Goal: Information Seeking & Learning: Learn about a topic

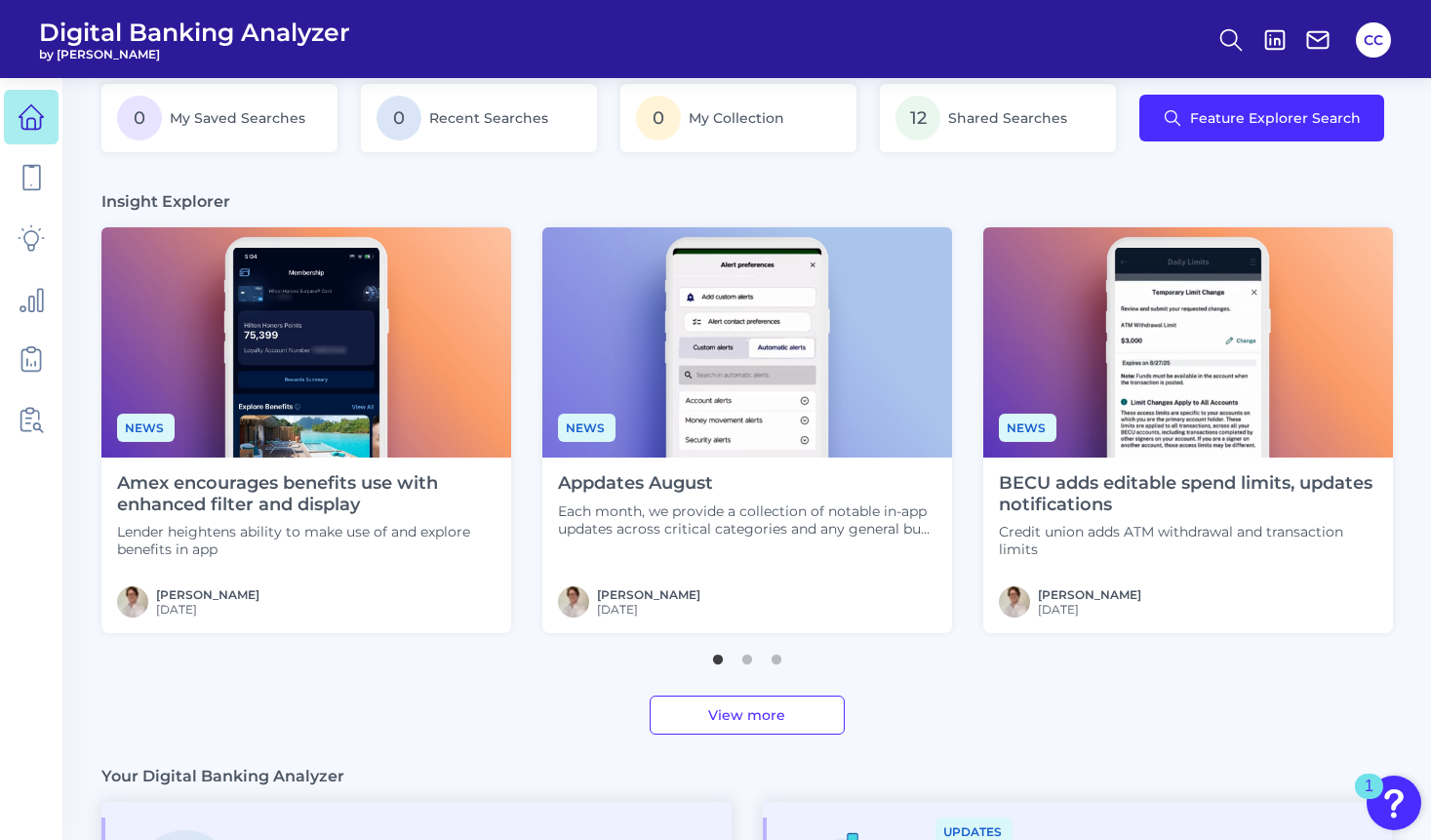
scroll to position [393, 0]
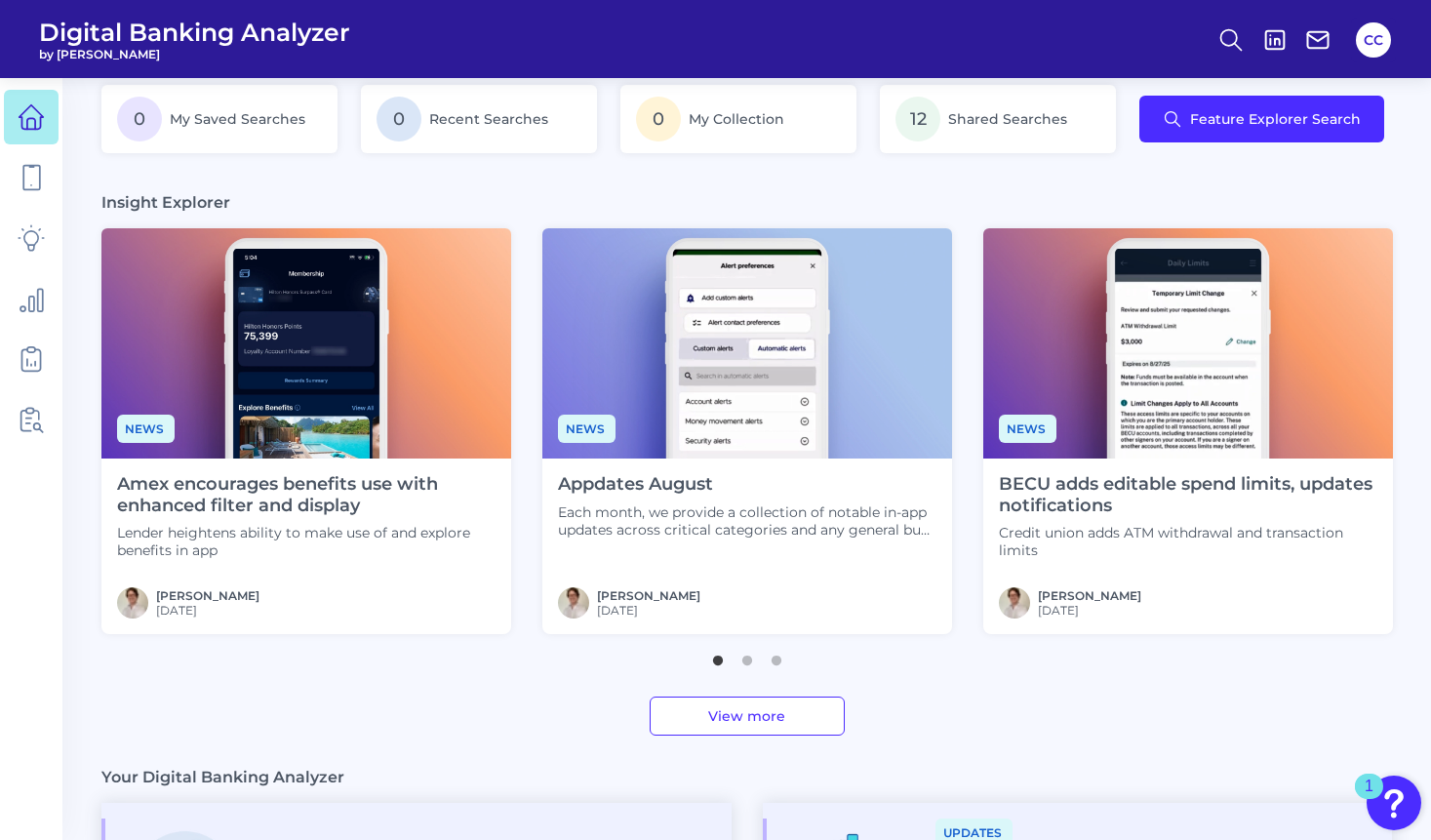
click at [640, 548] on div "Appdates August Each month, we provide a collection of notable in-app updates a…" at bounding box center [747, 546] width 410 height 176
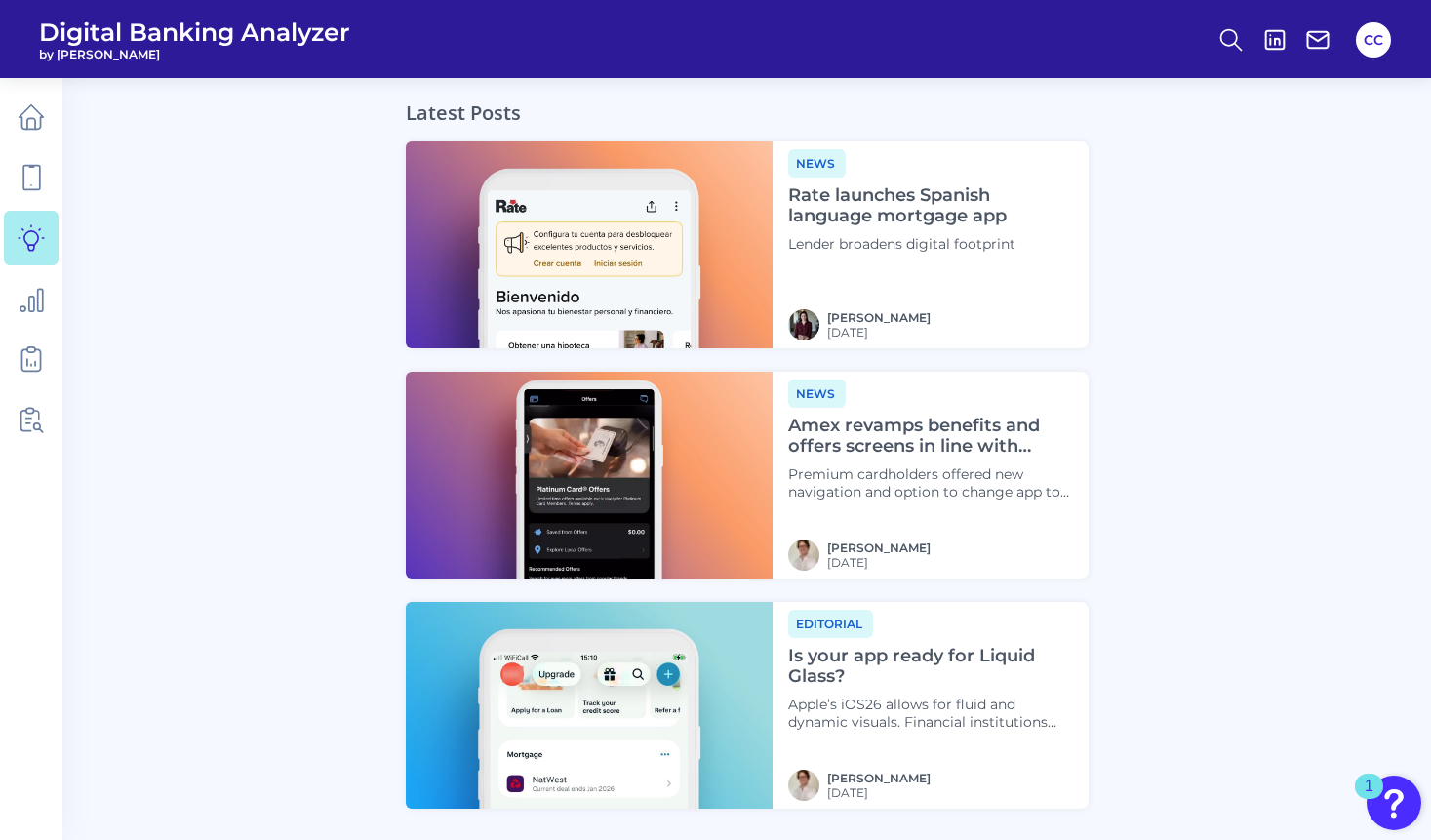
scroll to position [1936, 0]
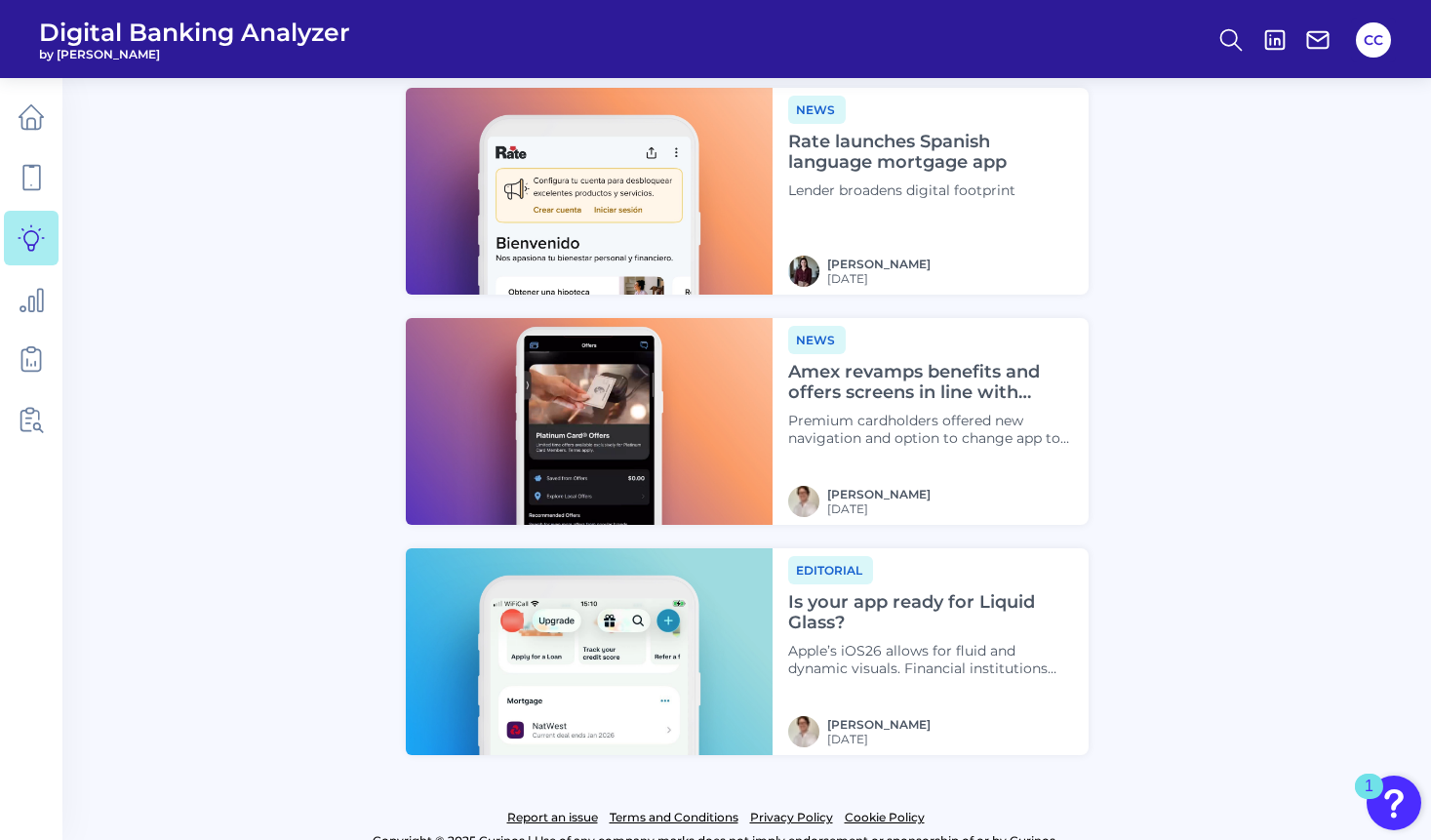
click at [883, 592] on h4 "Is your app ready for Liquid Glass?" at bounding box center [930, 613] width 284 height 42
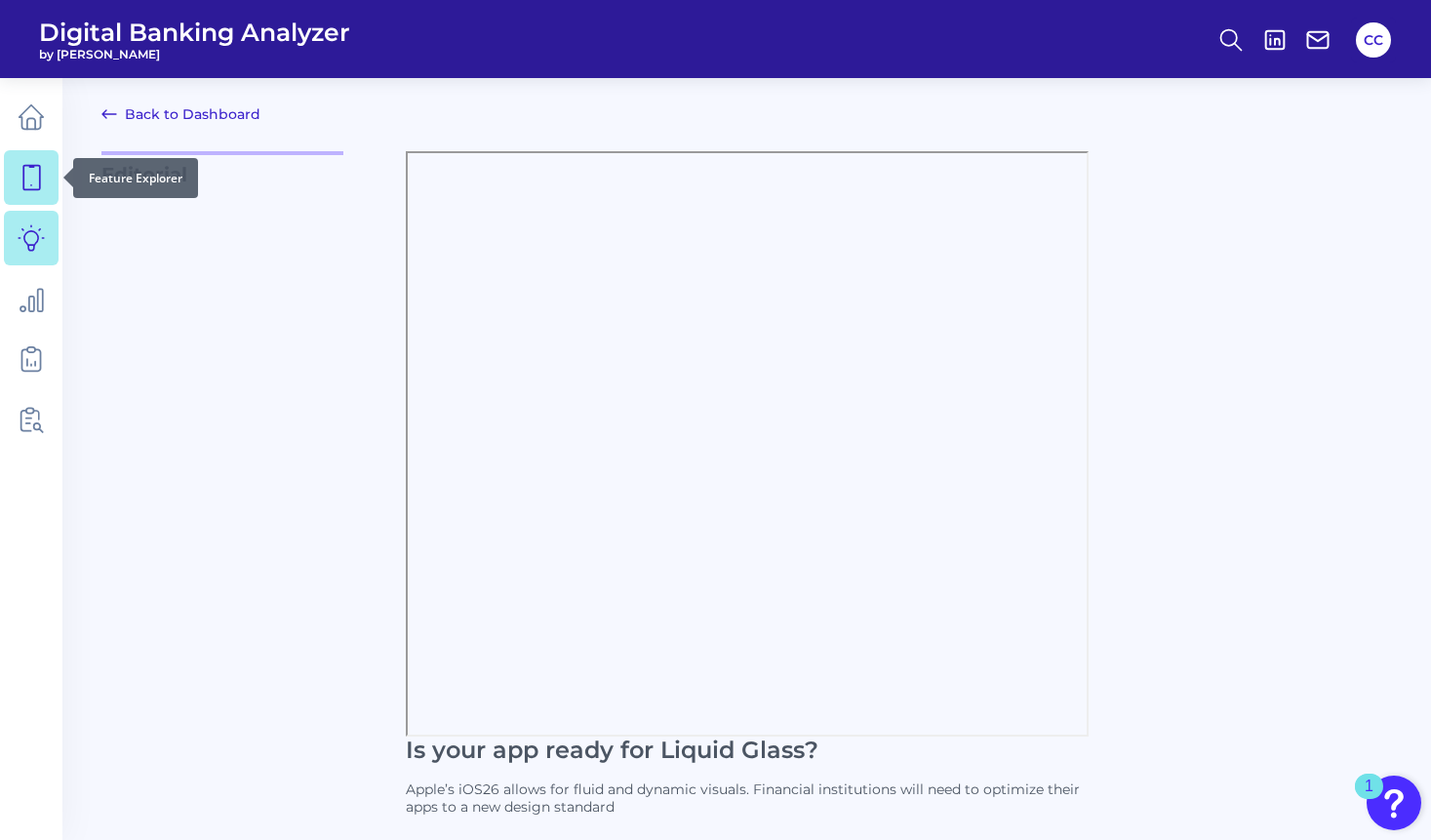
click at [43, 183] on icon at bounding box center [31, 177] width 27 height 27
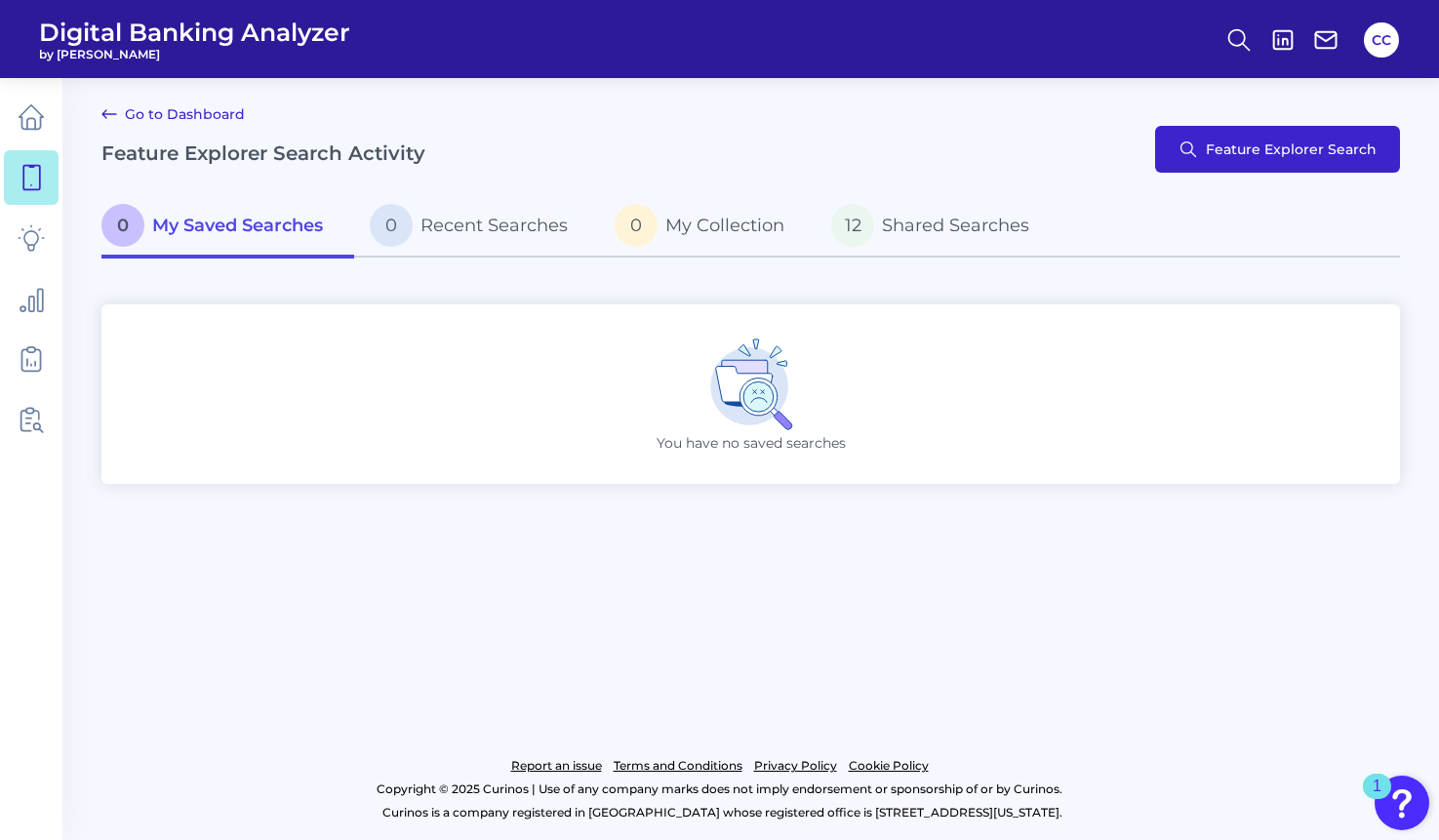
click at [1189, 177] on div "Go to Dashboard Feature Explorer Search Activity Feature Explorer Search" at bounding box center [751, 150] width 1299 height 94
click at [1189, 138] on button "Feature Explorer Search" at bounding box center [1277, 149] width 245 height 47
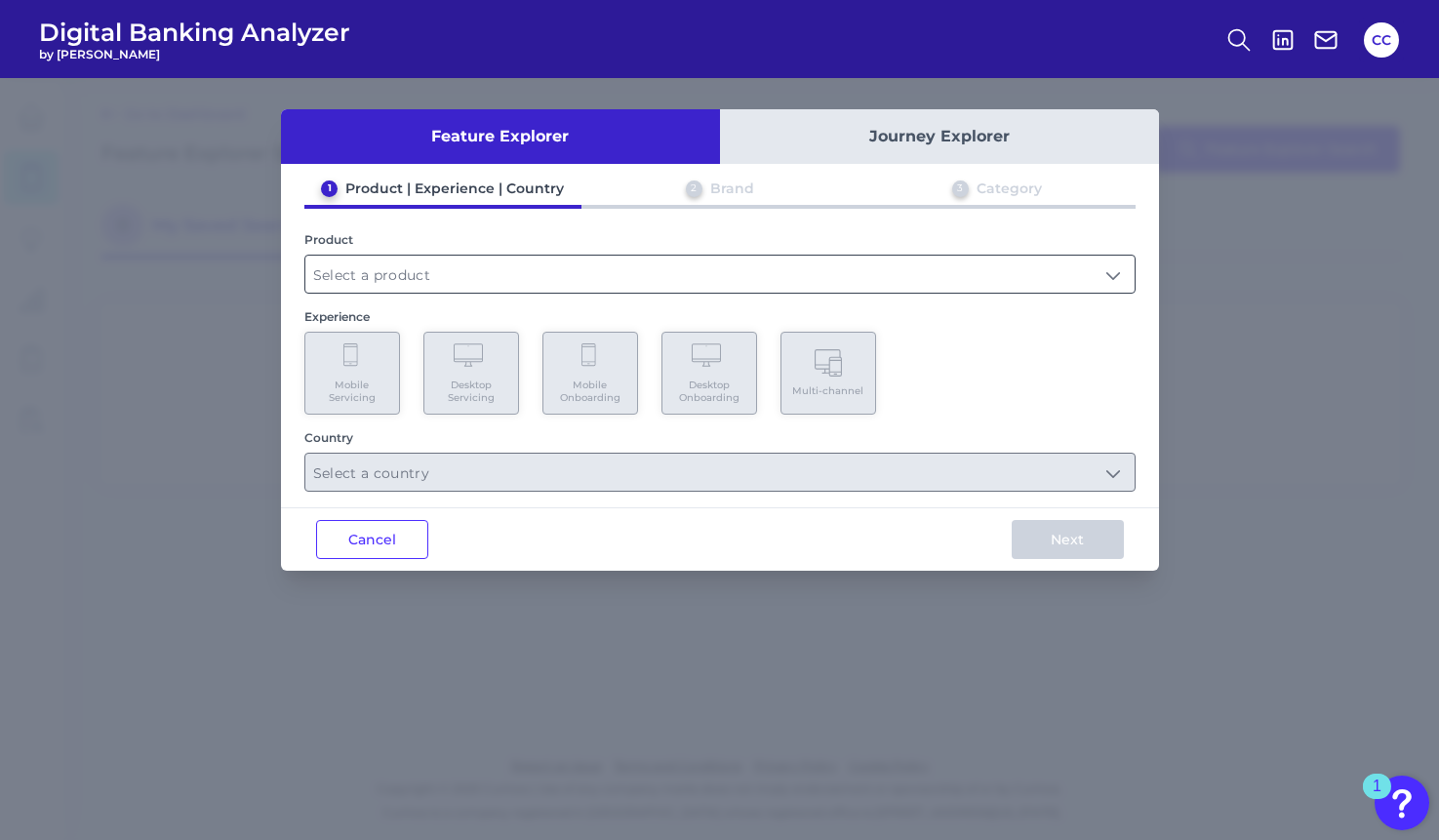
click at [548, 270] on input "text" at bounding box center [720, 274] width 829 height 37
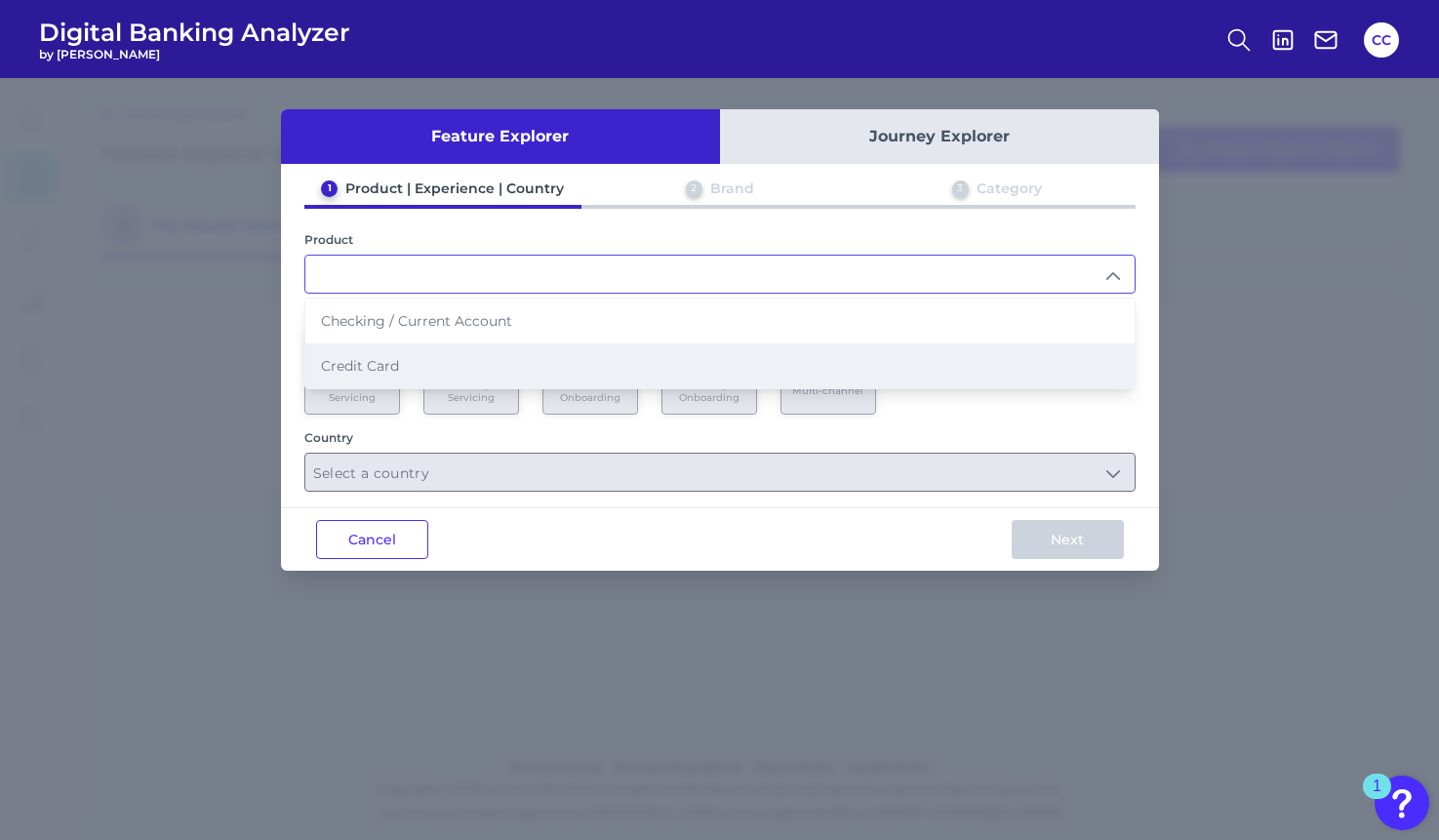
click at [496, 361] on li "Credit Card" at bounding box center [720, 366] width 829 height 45
type input "Credit Card"
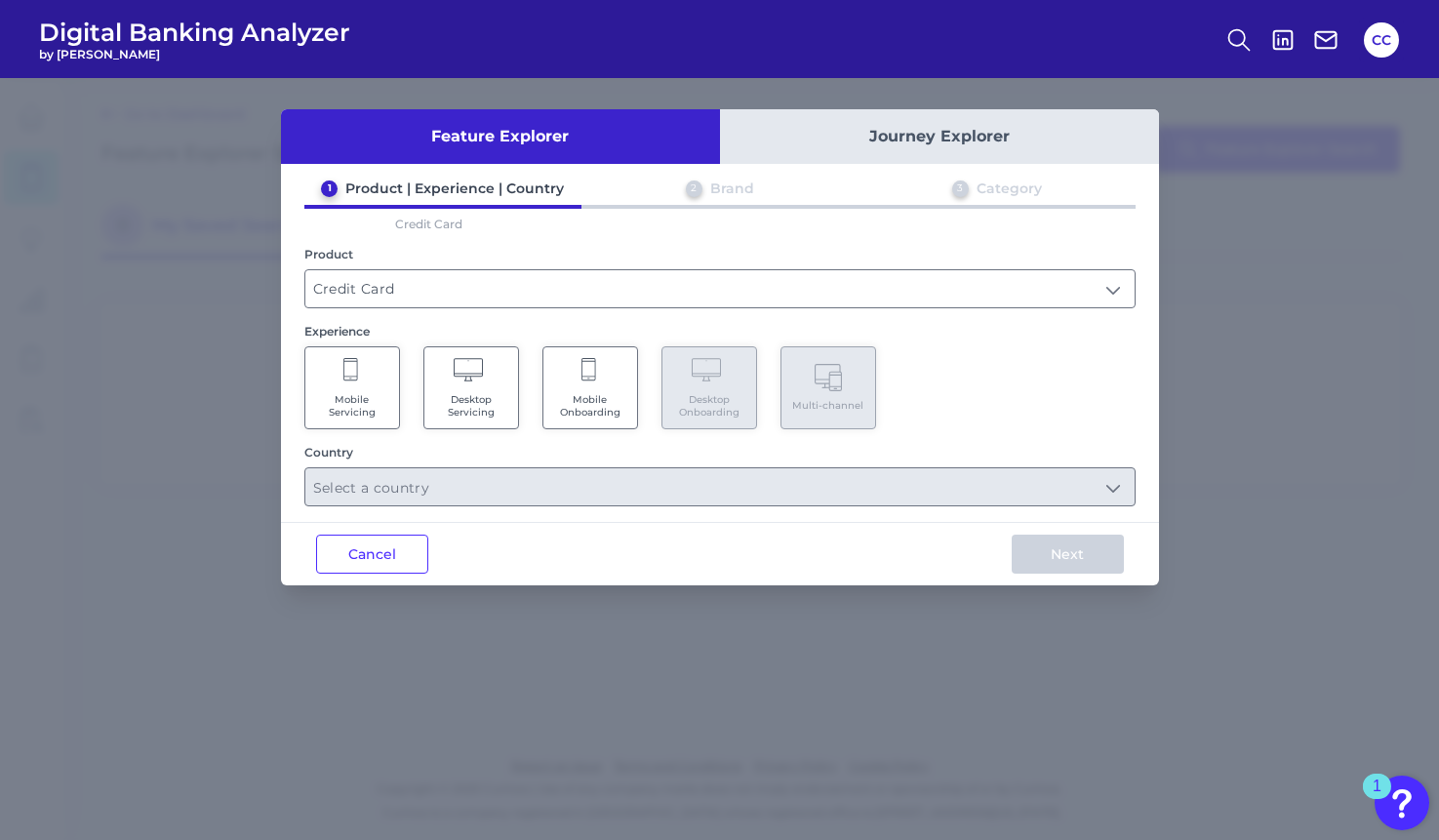
click at [372, 374] on Servicing "Mobile Servicing" at bounding box center [353, 388] width 96 height 83
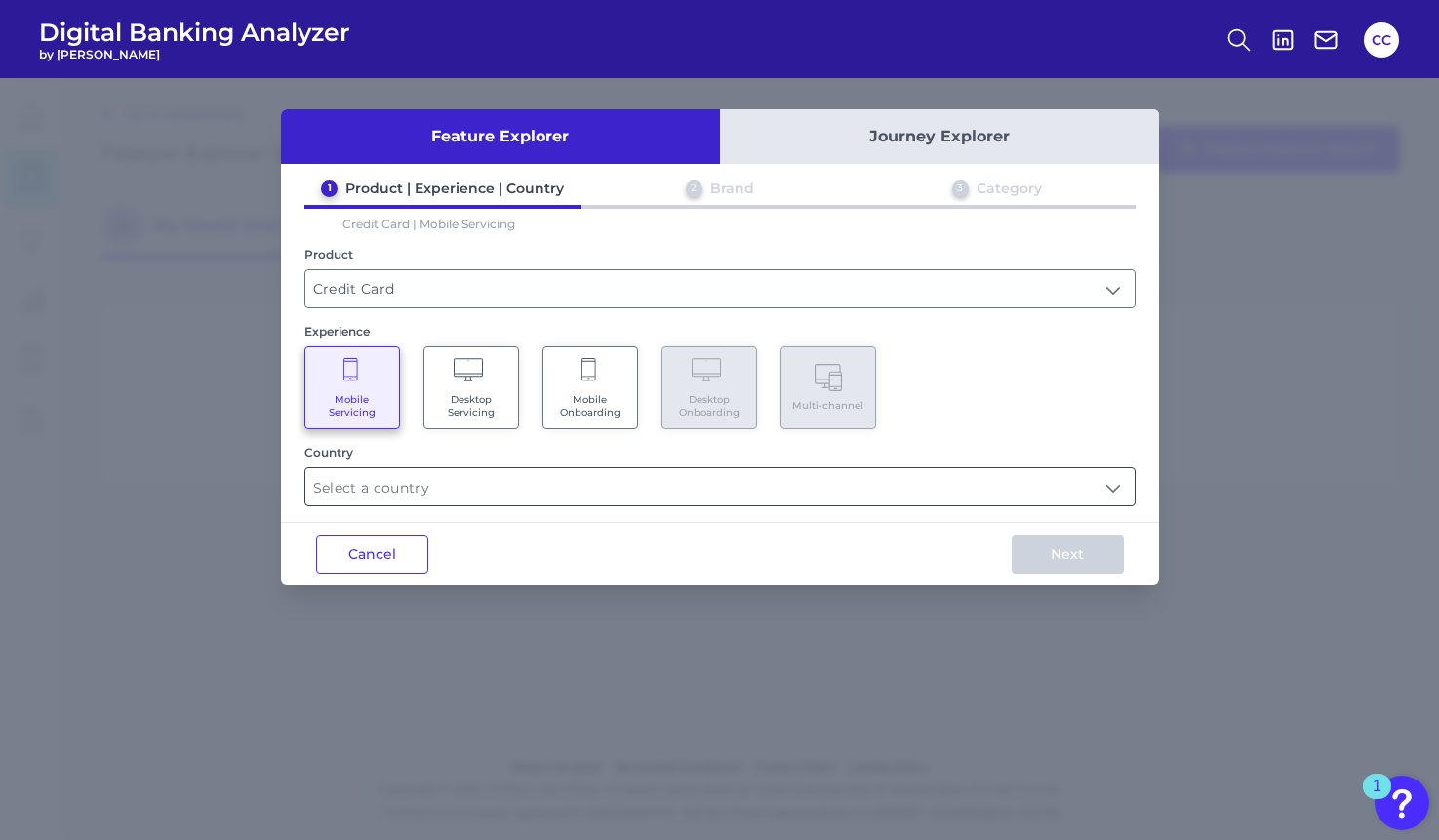
click at [446, 486] on input "text" at bounding box center [720, 486] width 829 height 37
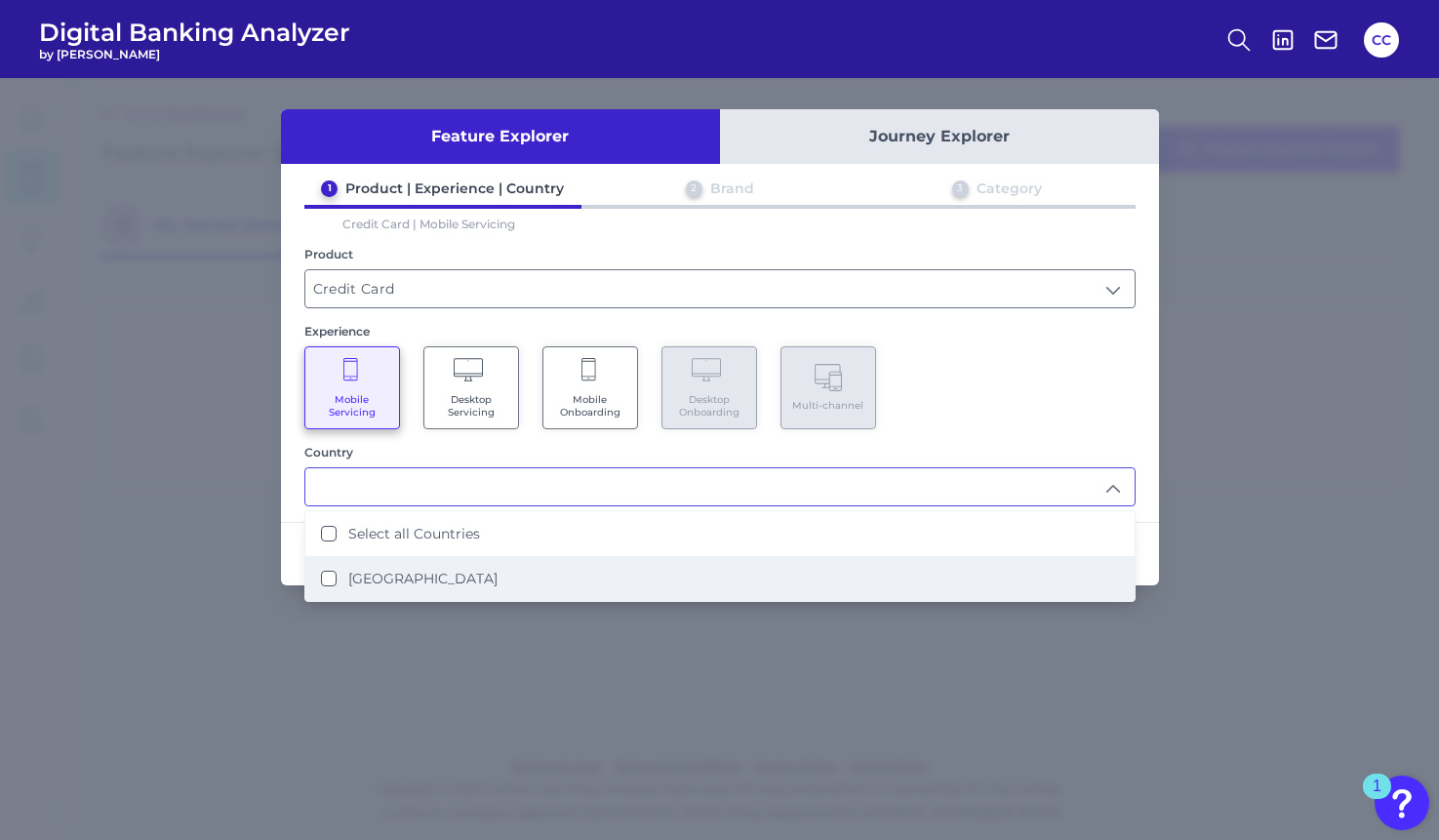
click at [443, 568] on li "[GEOGRAPHIC_DATA]" at bounding box center [720, 578] width 829 height 45
type input "Select all Countries"
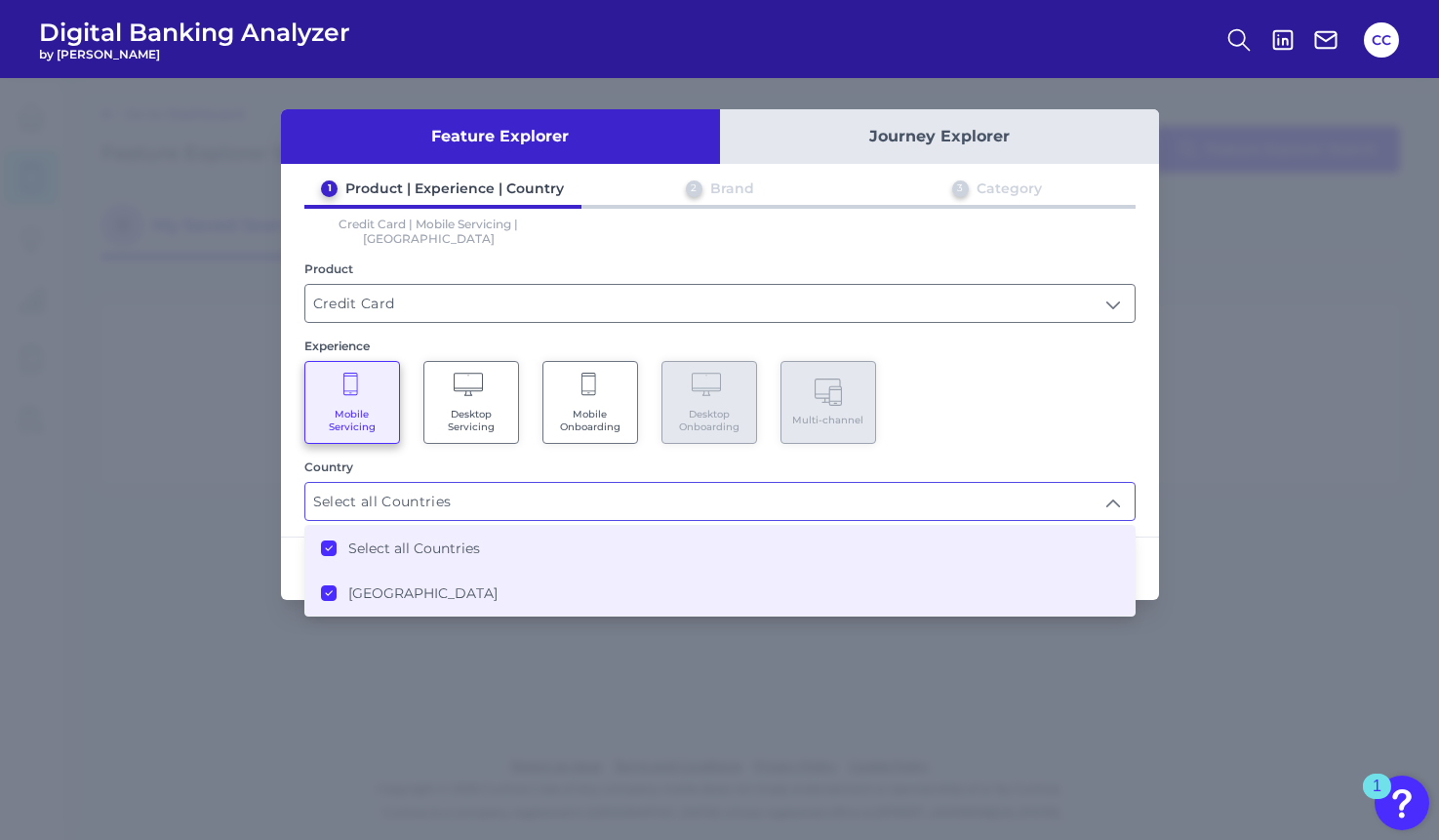
click at [1039, 375] on div "Mobile Servicing Desktop Servicing Mobile Onboarding Desktop Onboarding Multi-c…" at bounding box center [720, 402] width 831 height 83
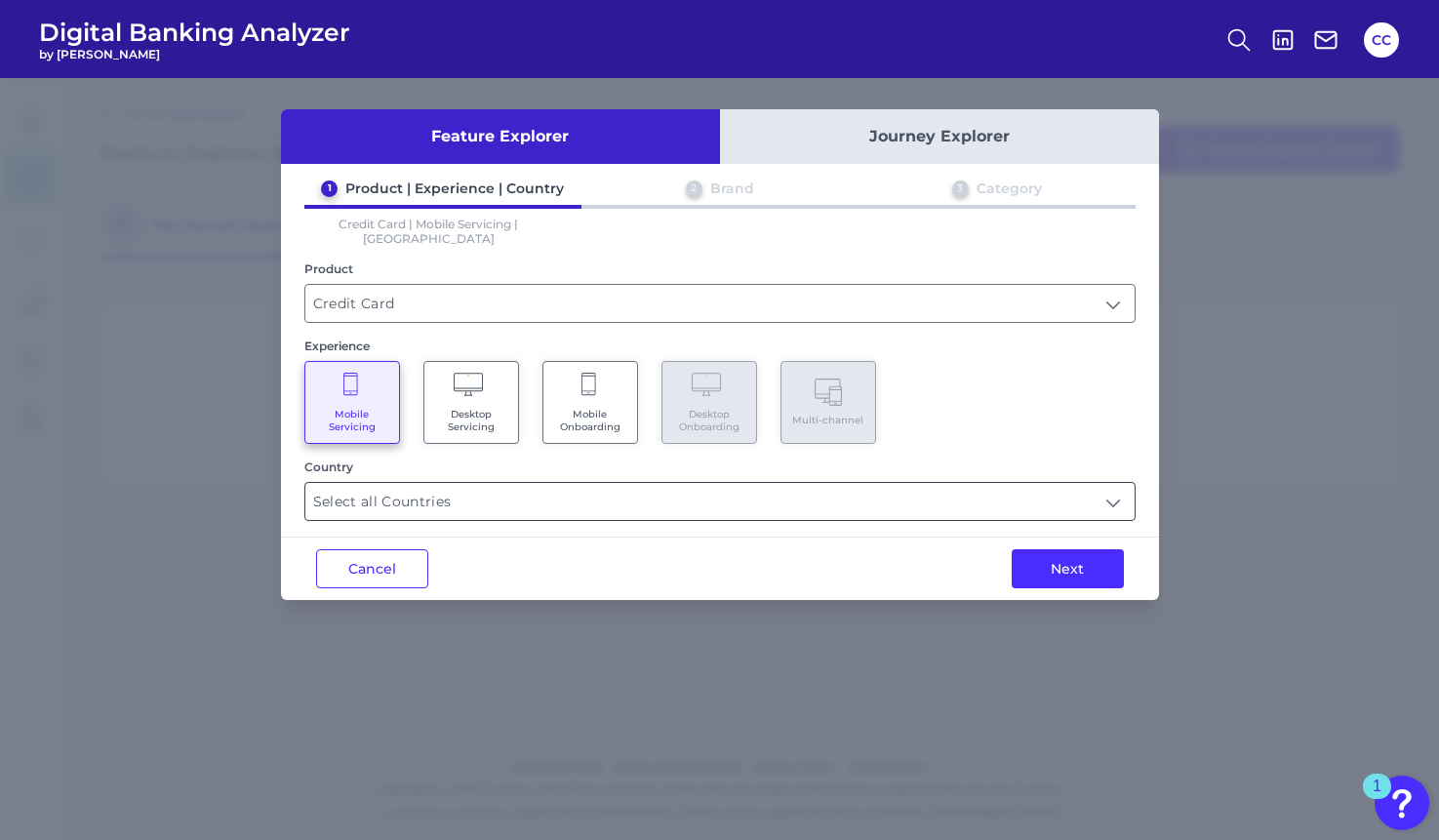
click at [847, 482] on input "Select all Countries" at bounding box center [720, 500] width 829 height 37
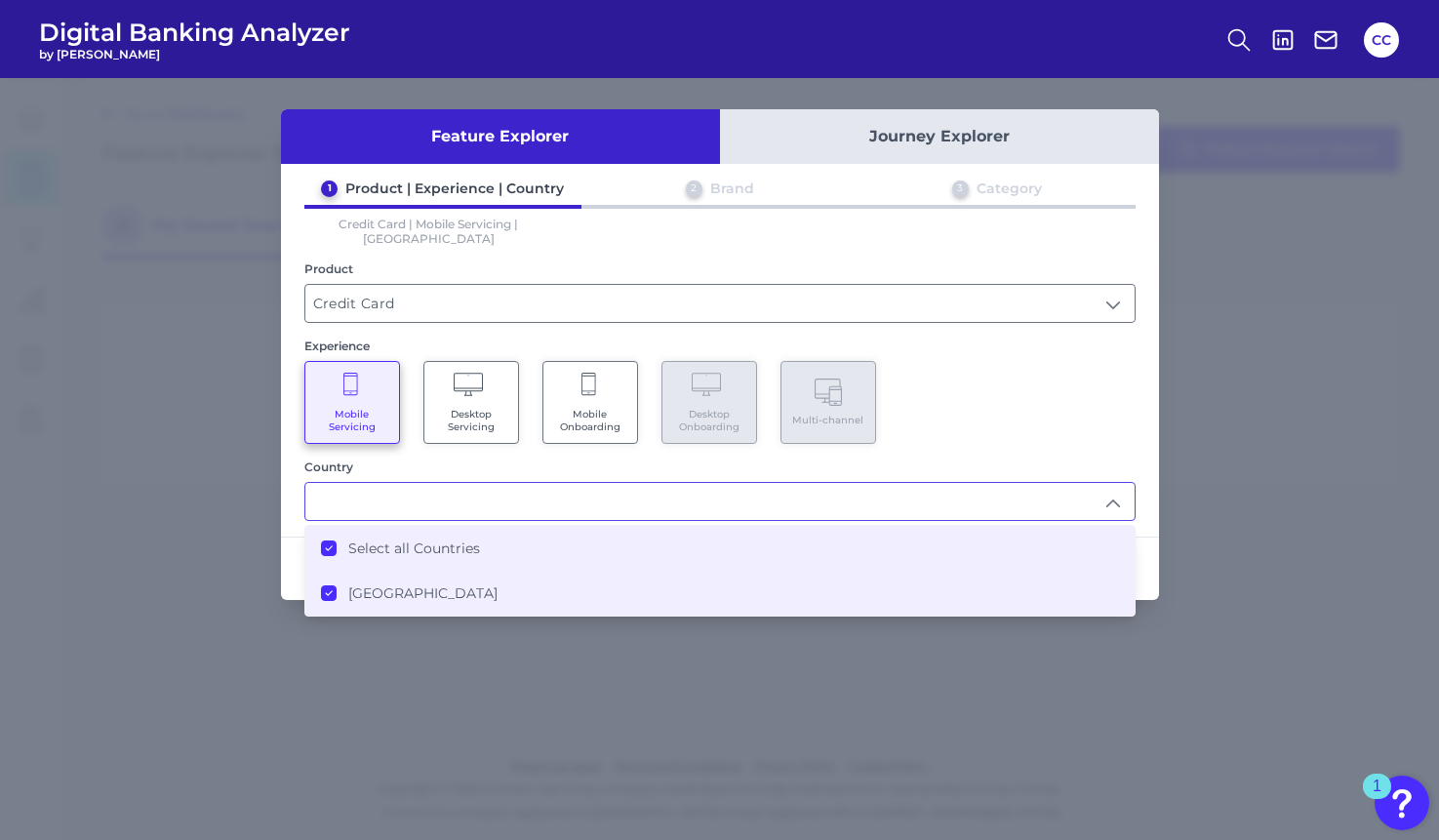
click at [699, 459] on div "Country" at bounding box center [720, 466] width 831 height 15
type input "Select all Countries"
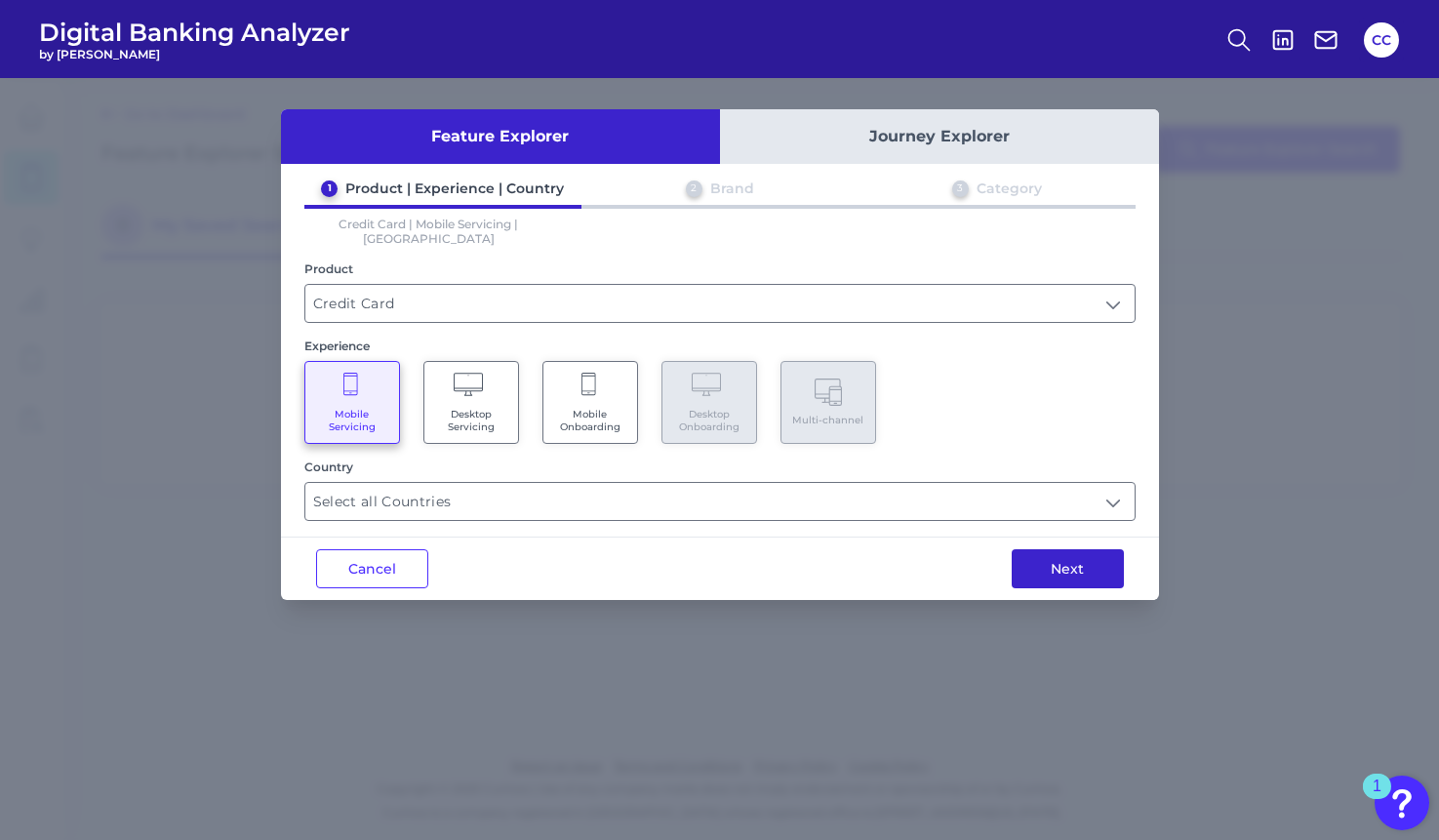
click at [1080, 554] on button "Next" at bounding box center [1068, 568] width 112 height 39
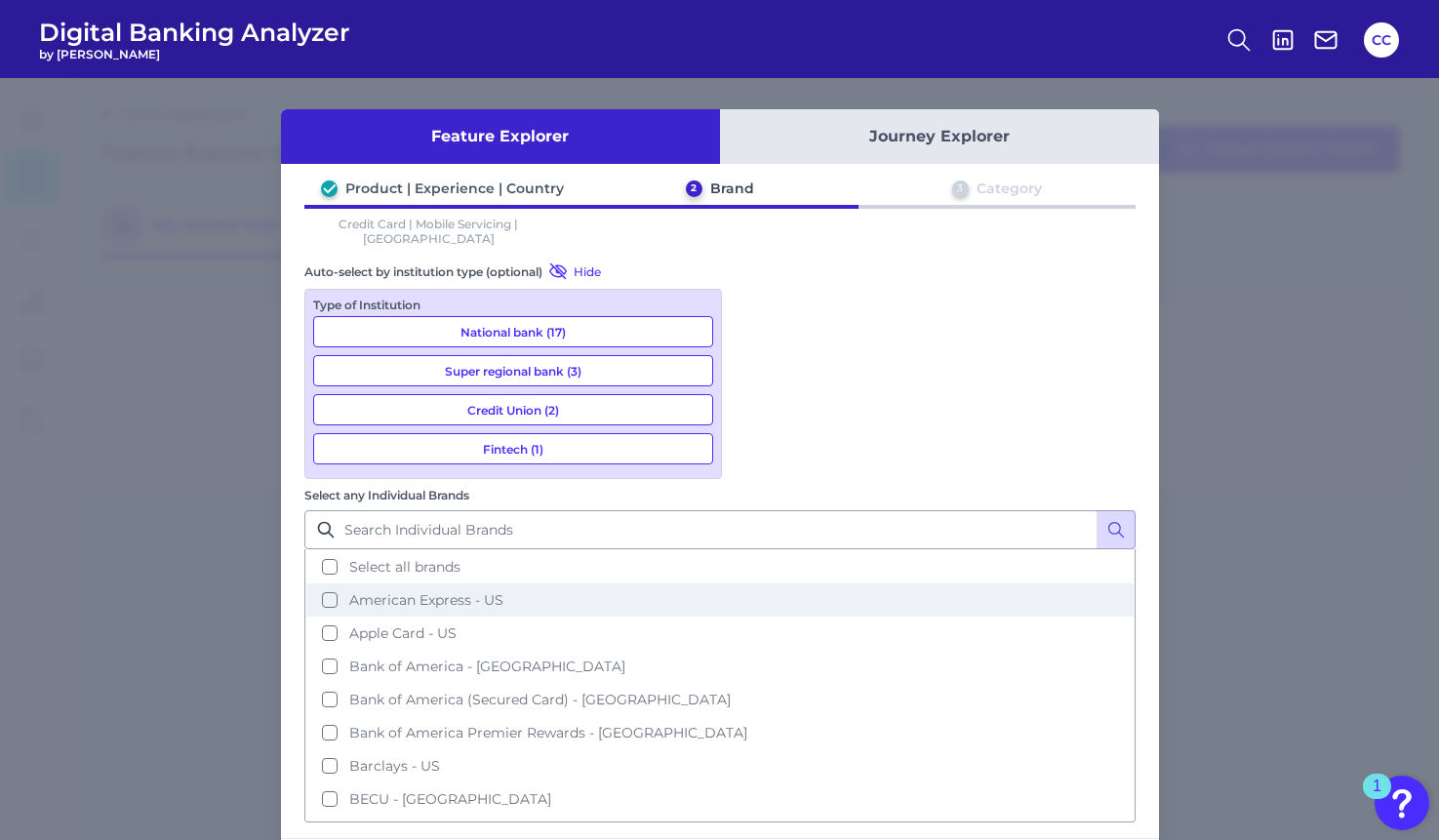
click at [756, 583] on button "American Express - US" at bounding box center [720, 599] width 827 height 33
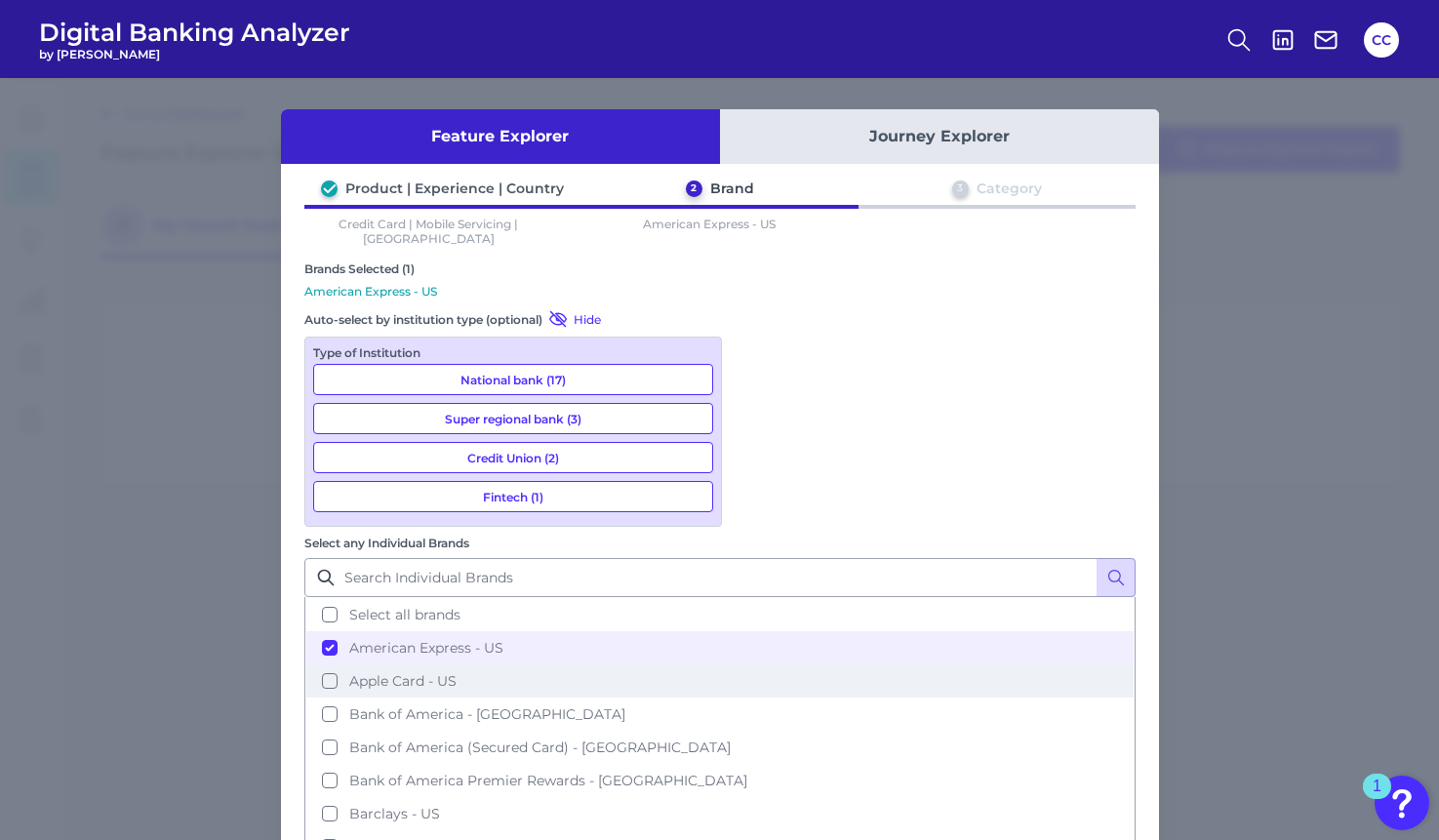
click at [758, 664] on button "Apple Card - US" at bounding box center [720, 680] width 827 height 33
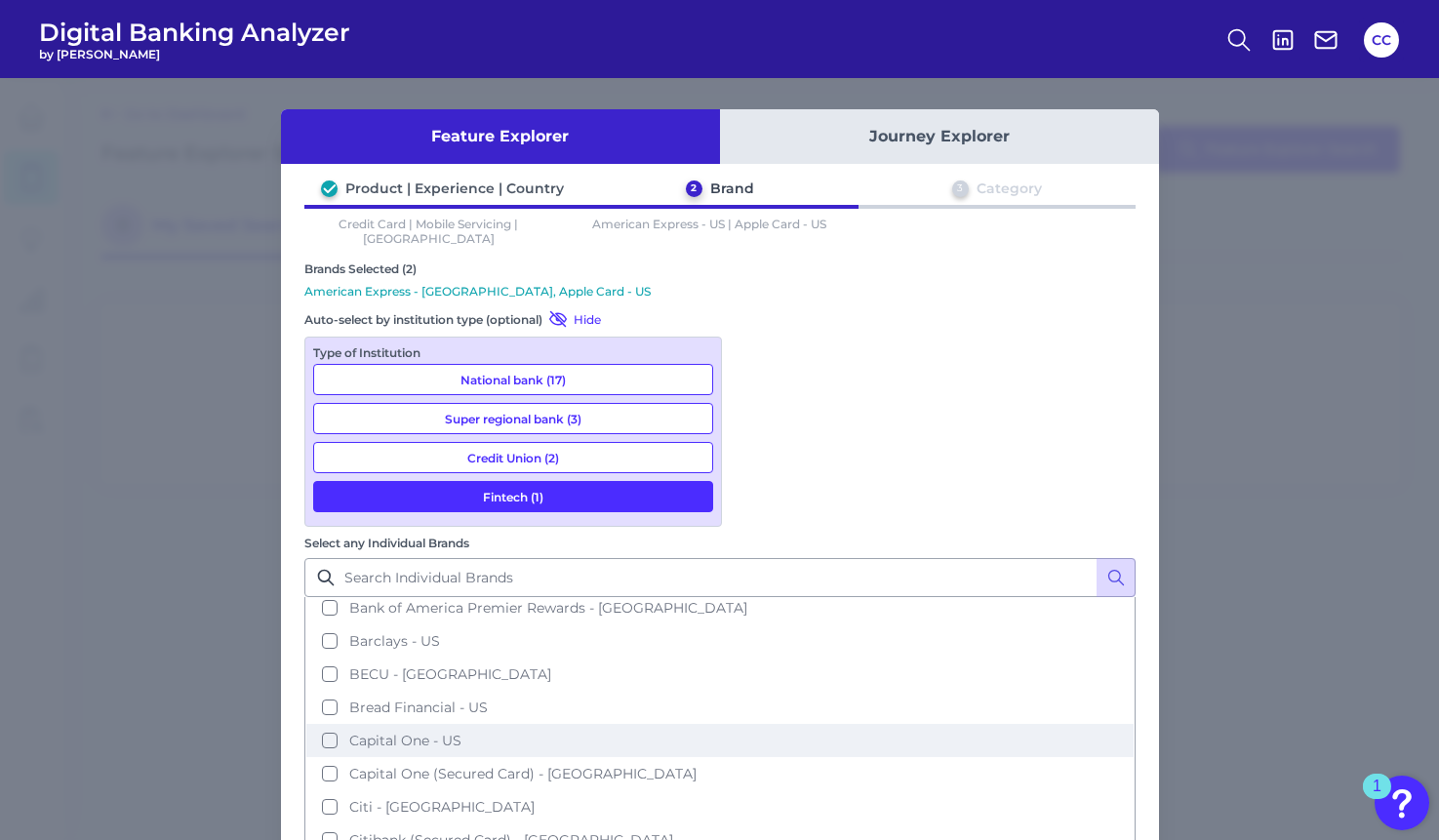
scroll to position [176, 0]
click at [757, 721] on button "Capital One - US" at bounding box center [720, 737] width 827 height 33
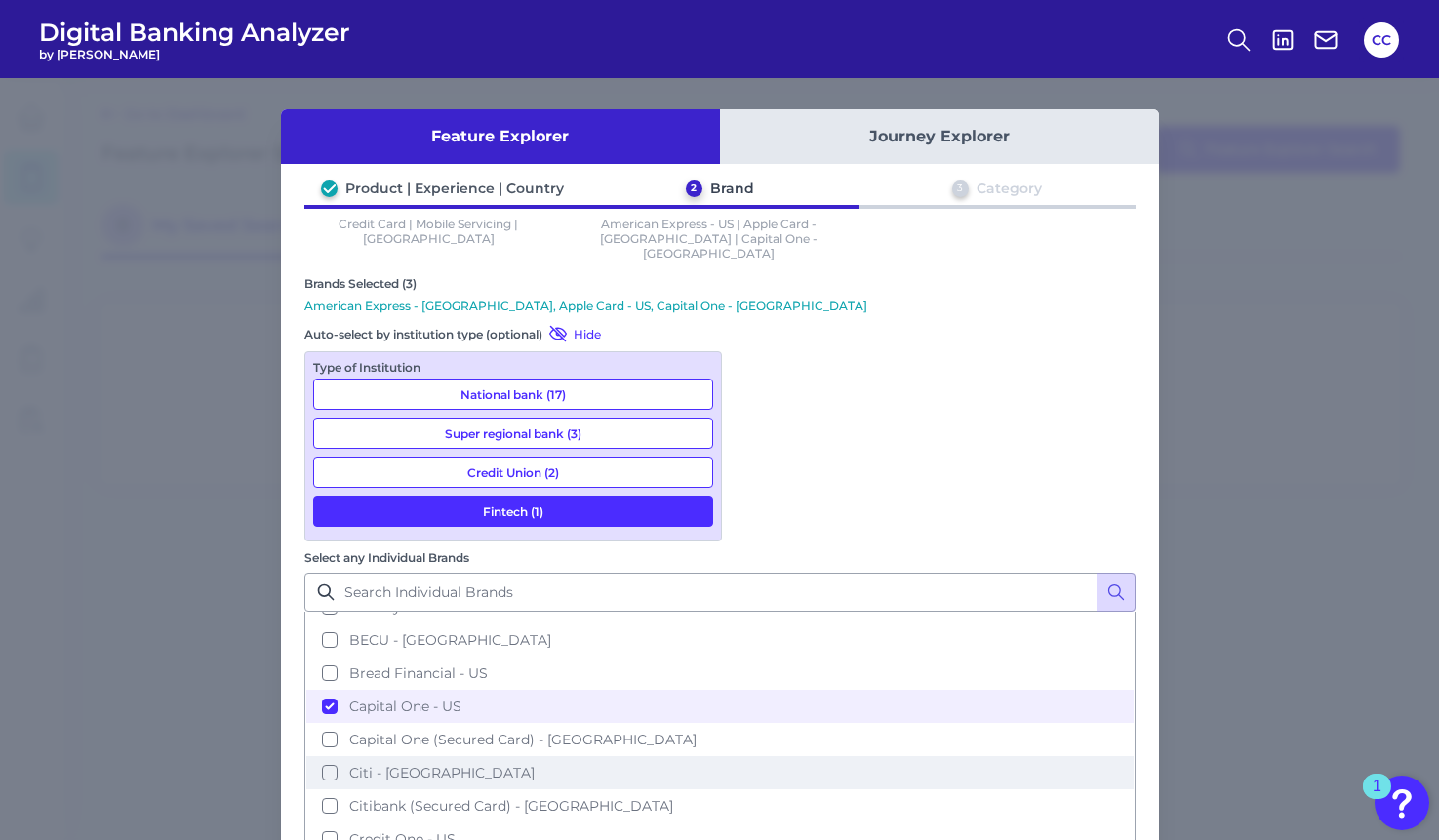
scroll to position [223, 0]
click at [763, 755] on button "Citi - [GEOGRAPHIC_DATA]" at bounding box center [720, 771] width 827 height 33
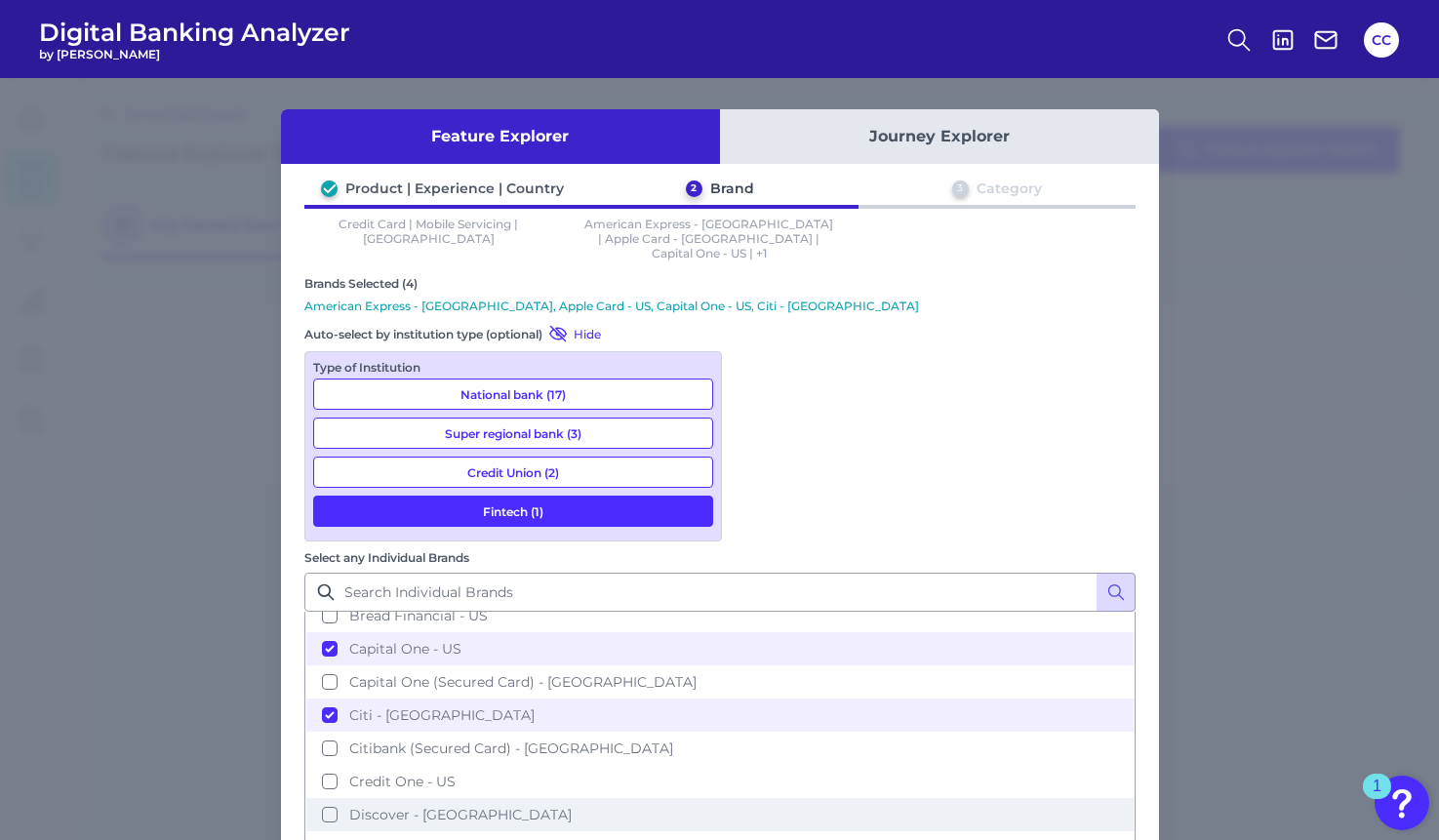
click at [757, 798] on button "Discover - [GEOGRAPHIC_DATA]" at bounding box center [720, 814] width 827 height 33
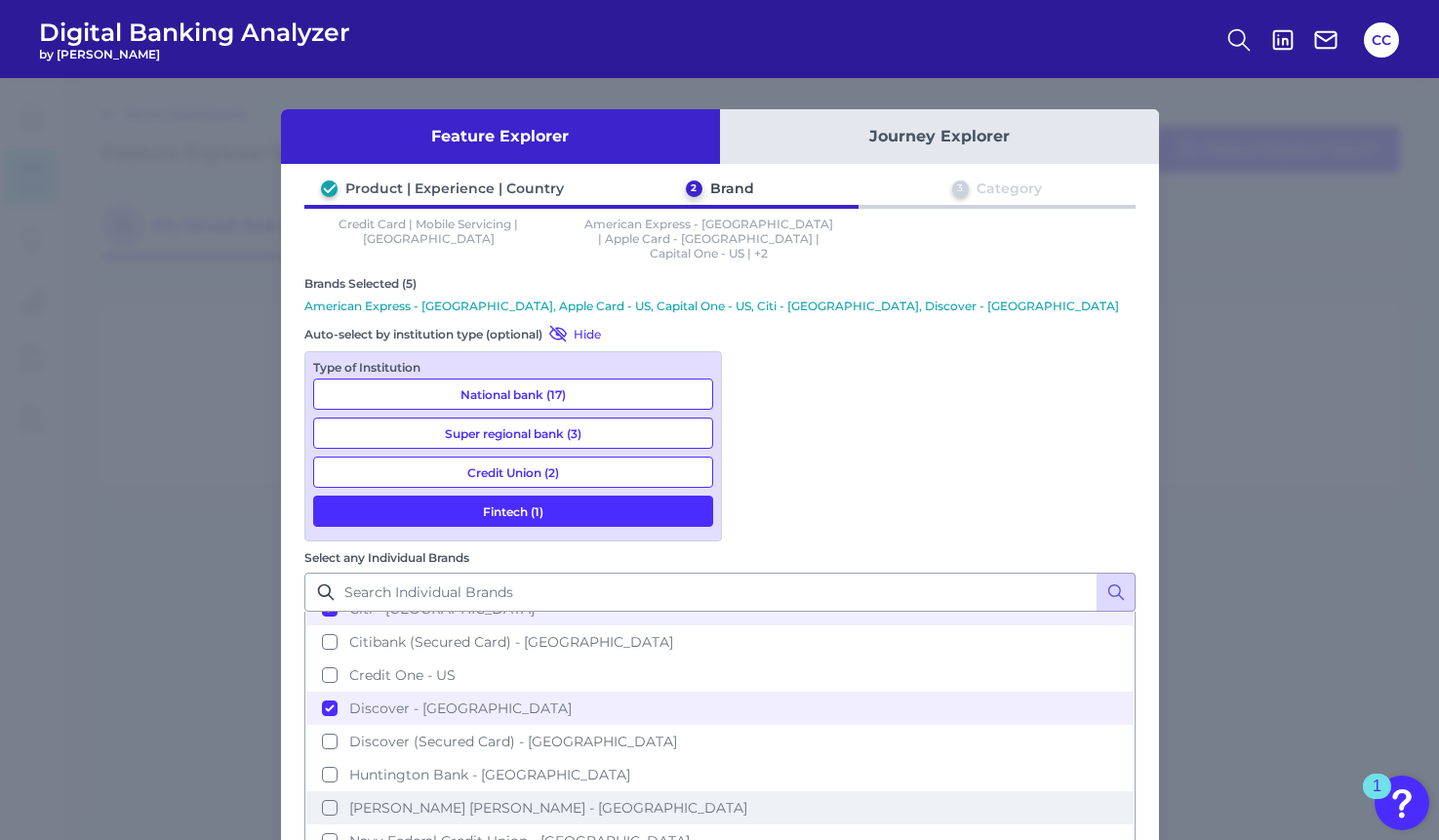
click at [753, 791] on button "[PERSON_NAME] [PERSON_NAME] - [GEOGRAPHIC_DATA]" at bounding box center [720, 807] width 827 height 33
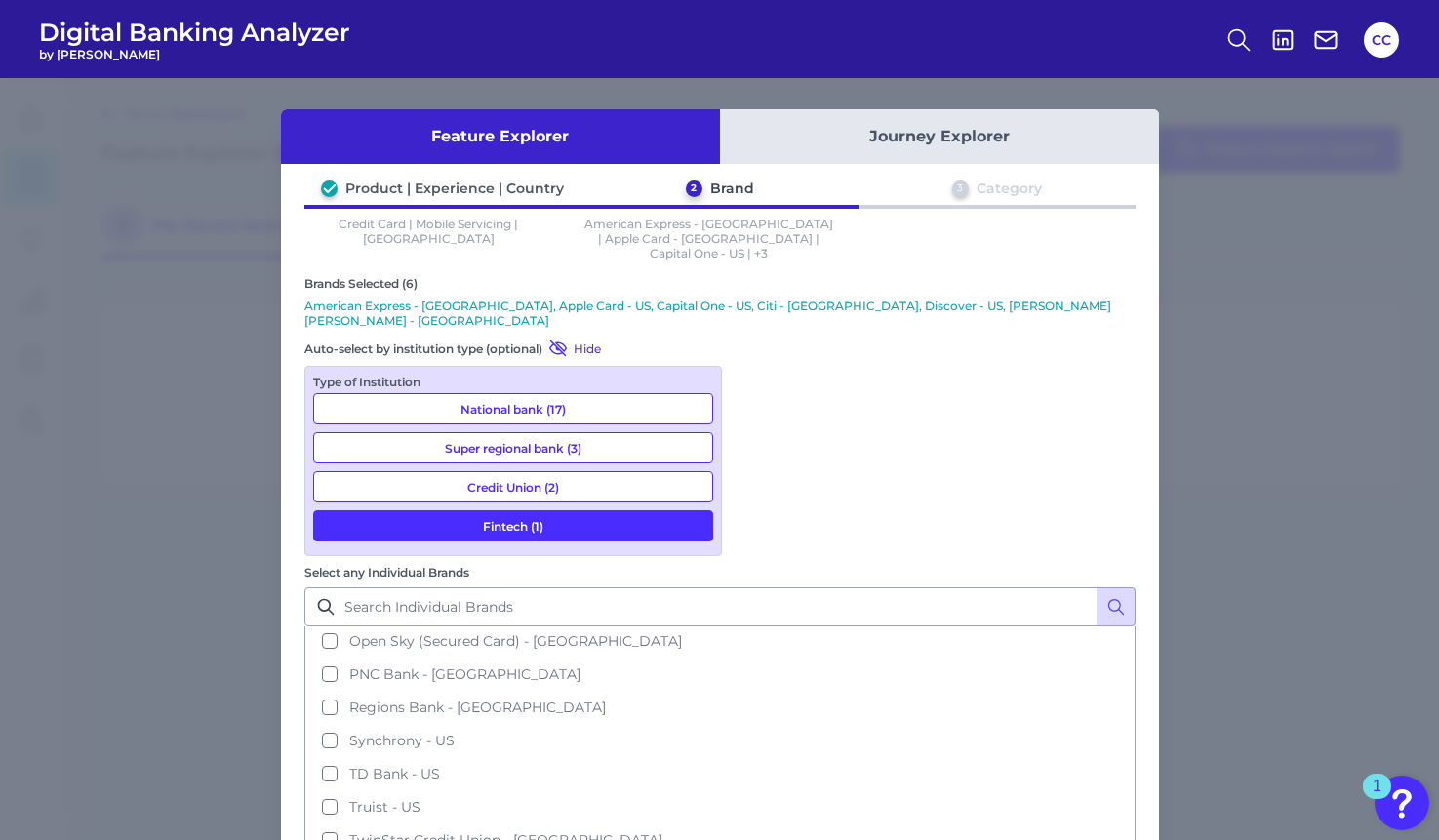
scroll to position [636, 0]
